Goal: Information Seeking & Learning: Understand process/instructions

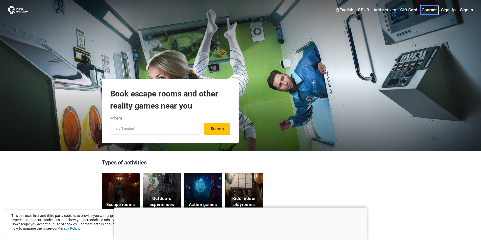
click at [427, 8] on link "Contact" at bounding box center [429, 10] width 18 height 9
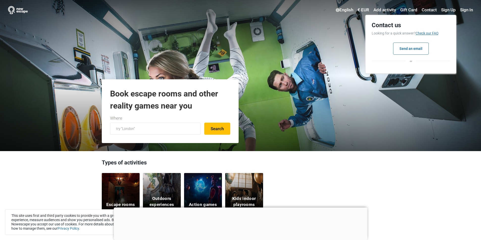
click at [431, 34] on link "Check our FAQ" at bounding box center [426, 33] width 23 height 4
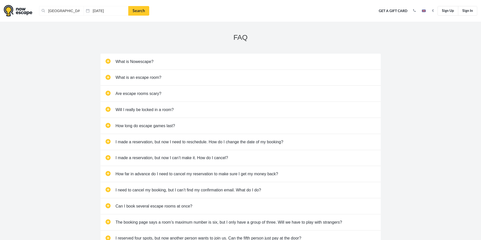
click at [437, 29] on div "FAQ What is Nowescape? Nowescape brings escape room operators and escape room p…" at bounding box center [240, 194] width 481 height 344
click at [16, 10] on img at bounding box center [18, 11] width 29 height 12
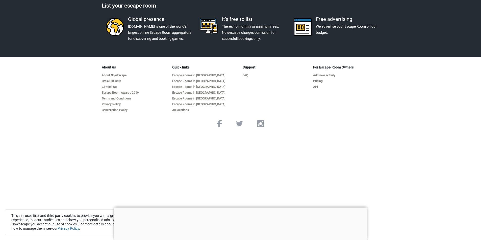
scroll to position [1004, 0]
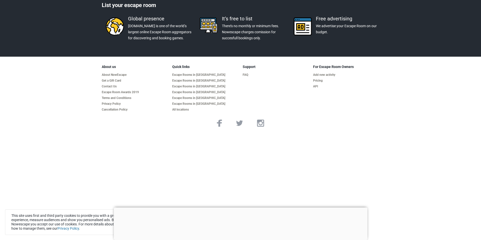
click at [235, 208] on div at bounding box center [241, 208] width 254 height 0
